Goal: Check status: Check status

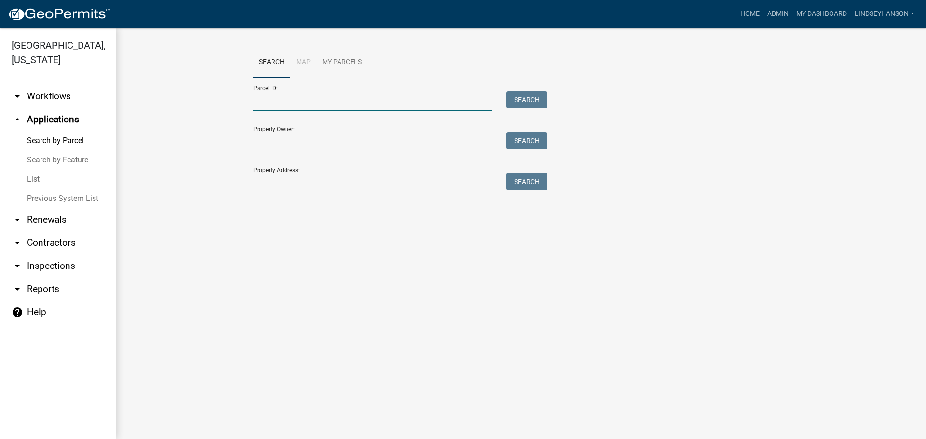
click at [273, 97] on input "Parcel ID:" at bounding box center [372, 101] width 239 height 20
click at [215, 101] on wm-workflow-application-search-view "Search Map My Parcels Parcel ID: Search Property Owner: Search Property Address…" at bounding box center [520, 124] width 771 height 154
click at [285, 106] on input "Parcel ID:" at bounding box center [372, 101] width 239 height 20
paste input "08000290222000"
type input "08000290222000"
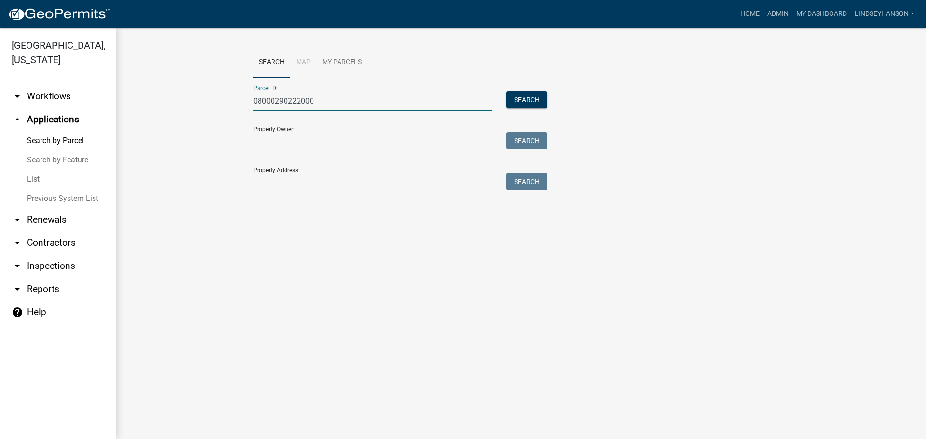
click at [523, 91] on div "Parcel ID: 08000290222000 Search" at bounding box center [397, 94] width 289 height 33
click at [523, 97] on button "Search" at bounding box center [526, 99] width 41 height 17
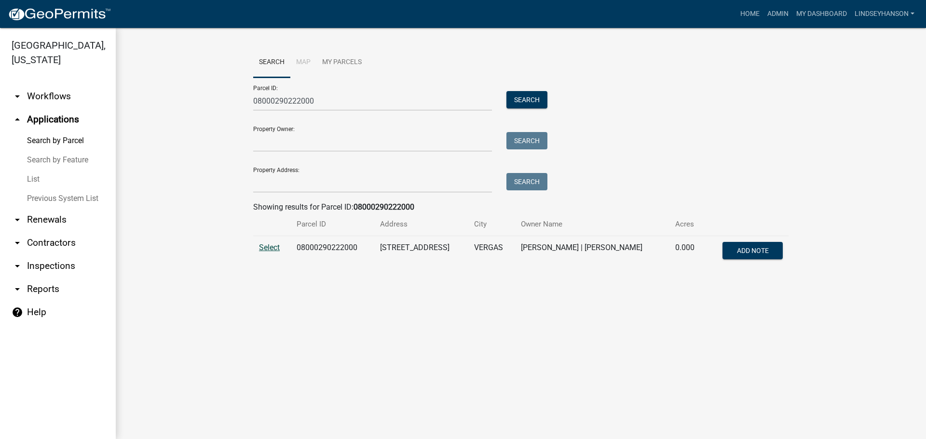
click at [269, 248] on span "Select" at bounding box center [269, 247] width 21 height 9
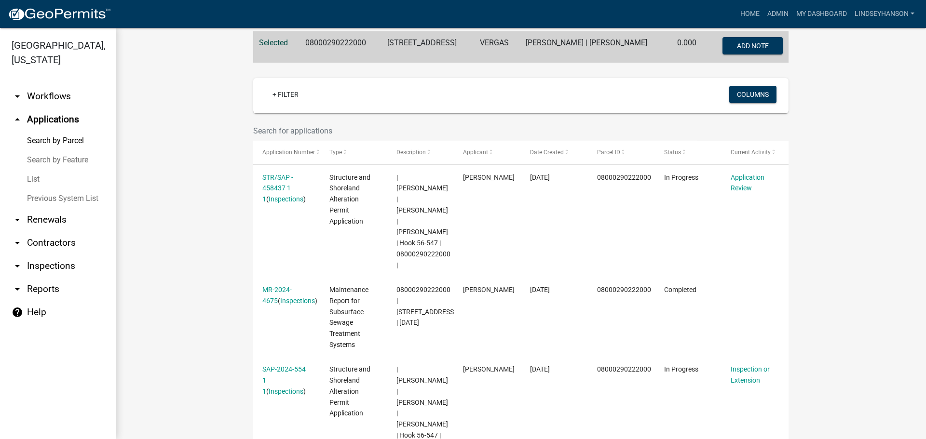
scroll to position [193, 0]
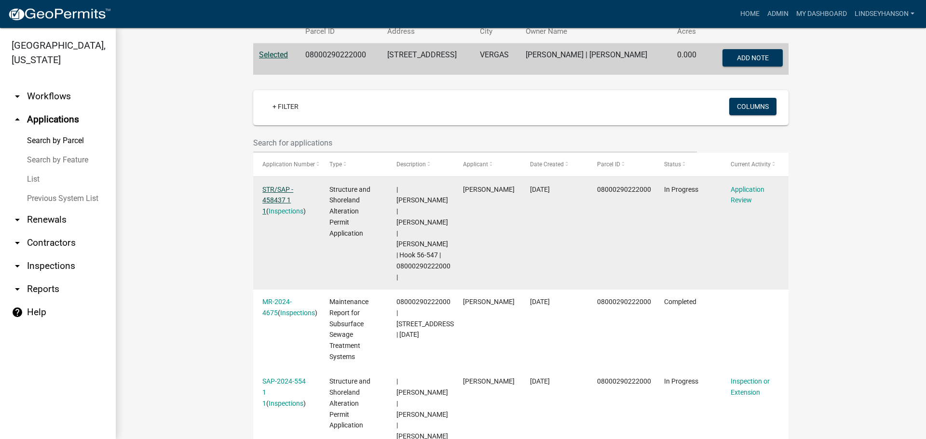
click at [276, 190] on link "STR/SAP - 458437 1 1" at bounding box center [277, 201] width 31 height 30
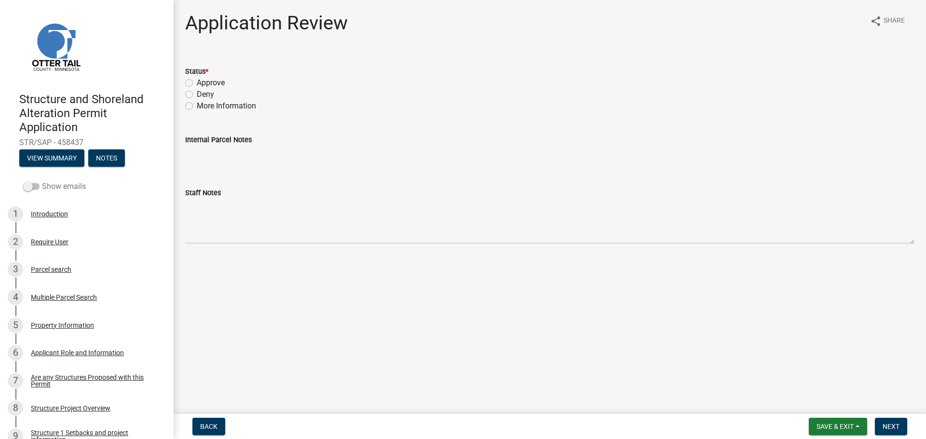
click at [69, 190] on label "Show emails" at bounding box center [54, 187] width 63 height 12
click at [42, 181] on input "Show emails" at bounding box center [42, 181] width 0 height 0
click at [54, 159] on button "View Summary" at bounding box center [51, 157] width 65 height 17
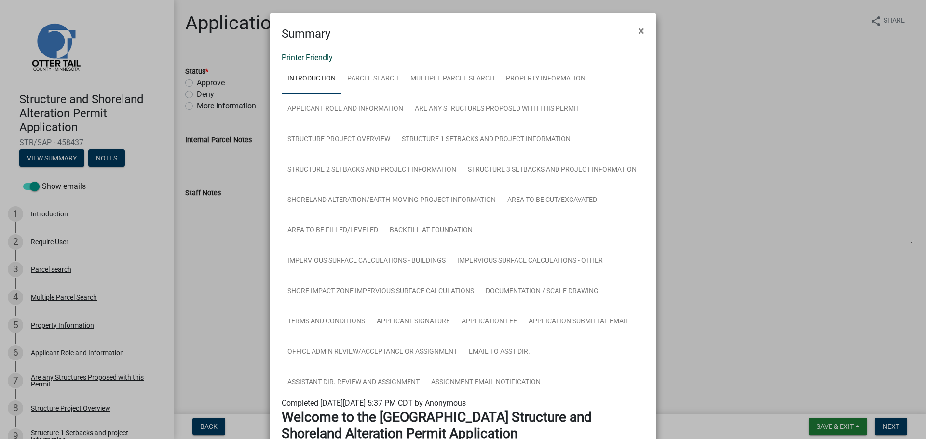
click at [312, 57] on link "Printer Friendly" at bounding box center [307, 57] width 51 height 9
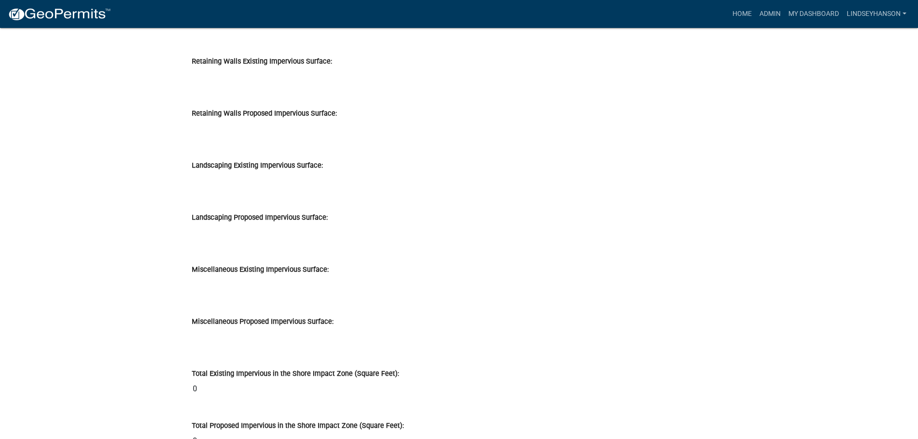
scroll to position [11956, 0]
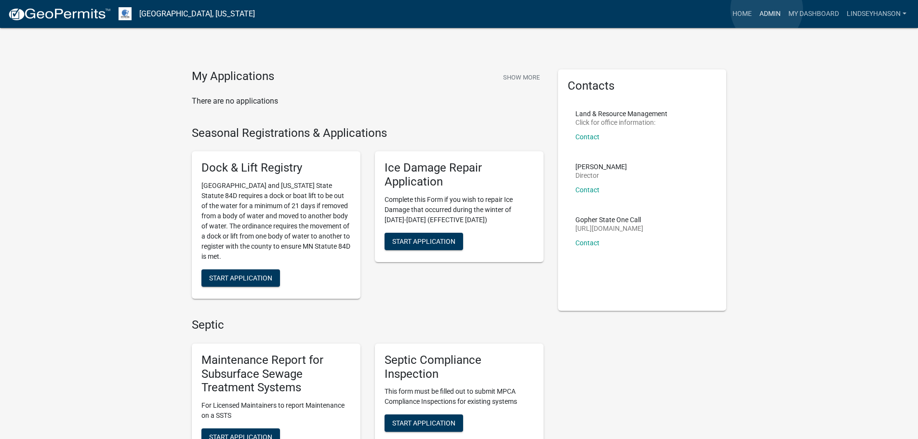
click at [767, 9] on link "Admin" at bounding box center [770, 14] width 29 height 18
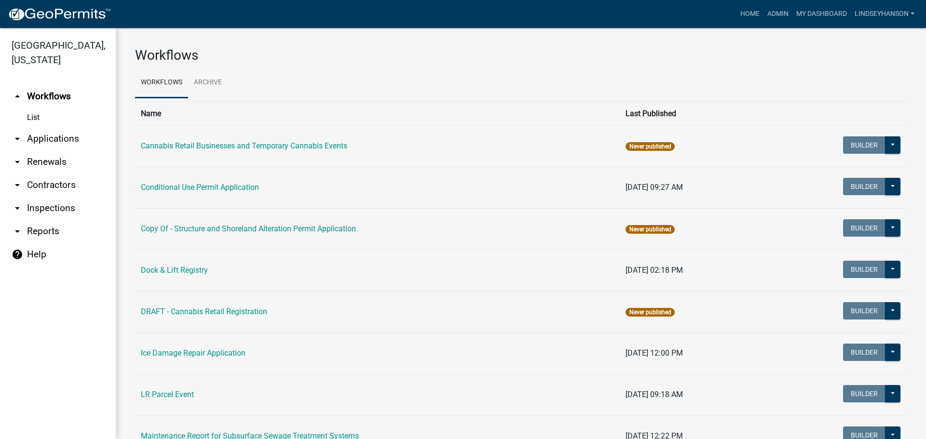
click at [76, 142] on link "arrow_drop_down Applications" at bounding box center [58, 138] width 116 height 23
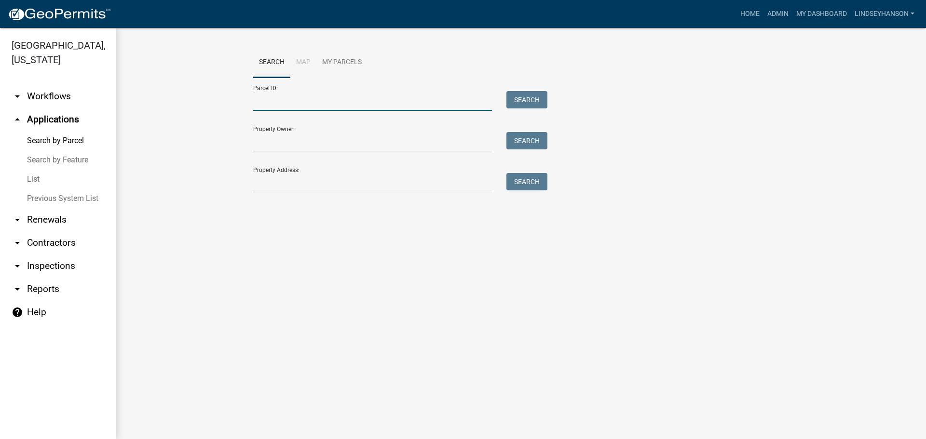
click at [299, 99] on input "Parcel ID:" at bounding box center [372, 101] width 239 height 20
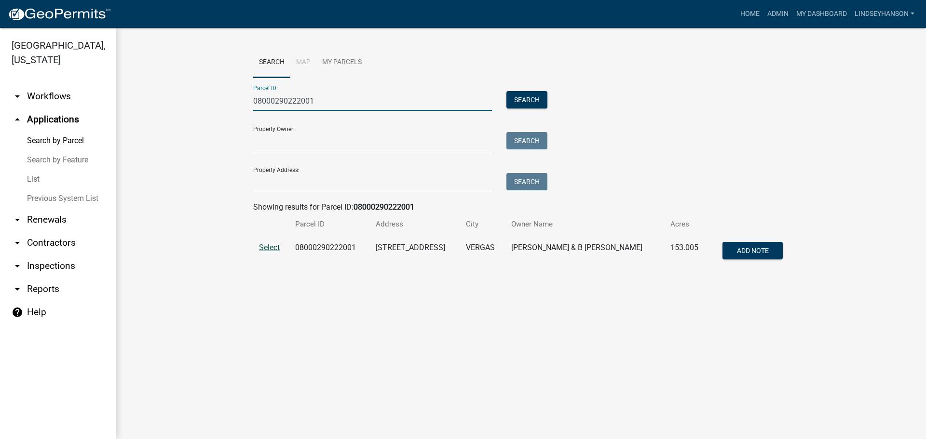
type input "08000290222001"
click at [265, 246] on span "Select" at bounding box center [269, 247] width 21 height 9
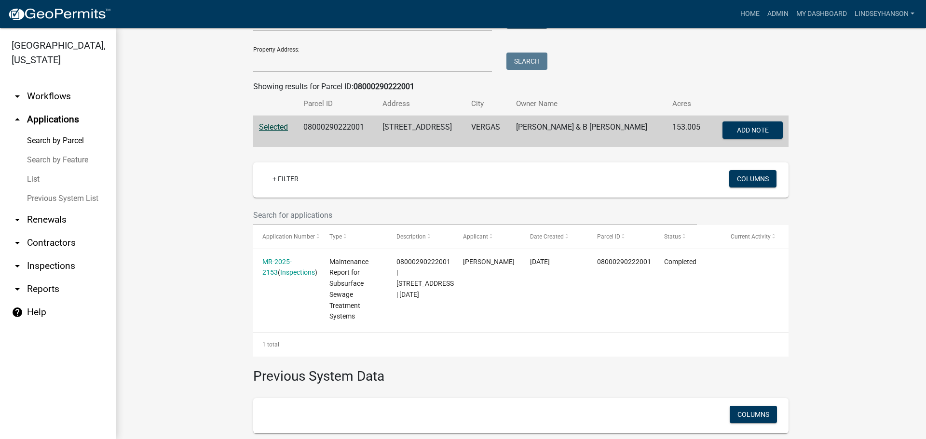
scroll to position [145, 0]
